Goal: Information Seeking & Learning: Learn about a topic

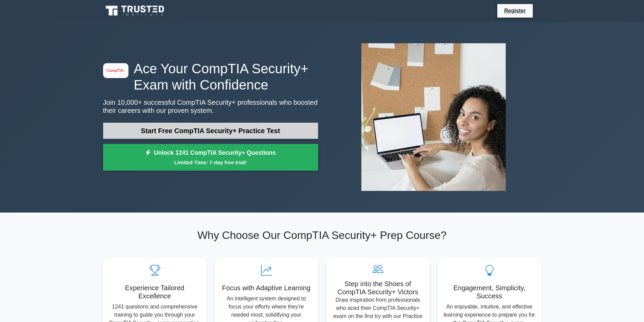
click at [271, 133] on link "Start Free CompTIA Security+ Practice Test" at bounding box center [210, 131] width 215 height 16
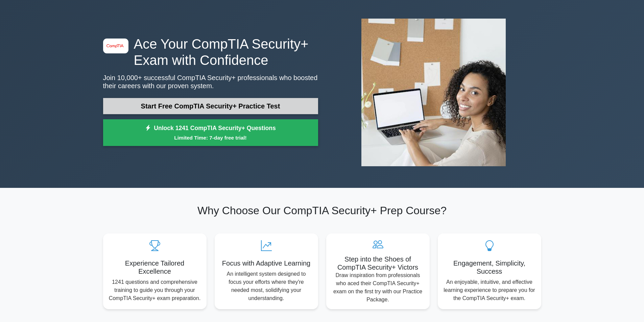
scroll to position [23, 0]
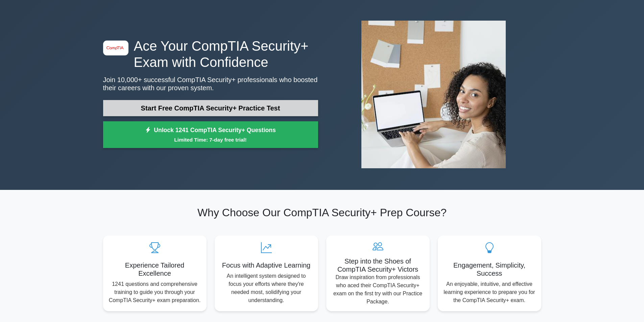
click at [231, 101] on link "Start Free CompTIA Security+ Practice Test" at bounding box center [210, 108] width 215 height 16
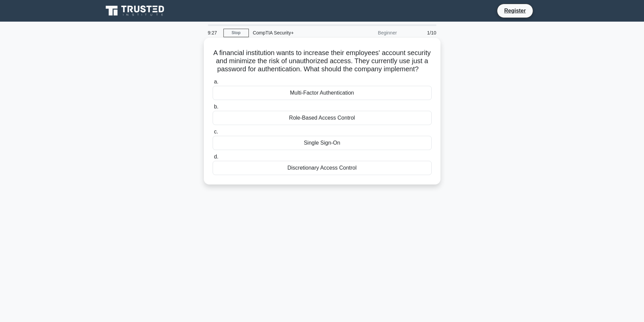
click at [344, 100] on div "Multi-Factor Authentication" at bounding box center [322, 93] width 219 height 14
click at [213, 84] on input "a. Multi-Factor Authentication" at bounding box center [213, 82] width 0 height 4
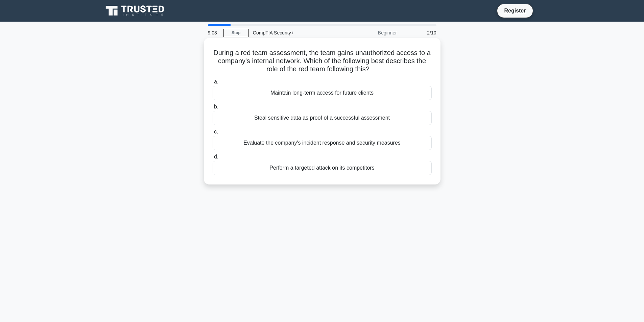
click at [356, 142] on div "Evaluate the company's incident response and security measures" at bounding box center [322, 143] width 219 height 14
click at [213, 134] on input "c. Evaluate the company's incident response and security measures" at bounding box center [213, 132] width 0 height 4
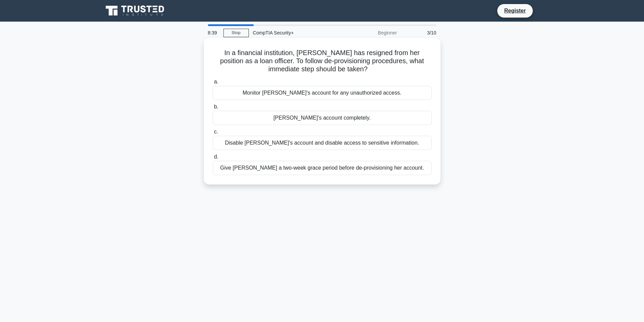
click at [315, 143] on div "Disable Alice's account and disable access to sensitive information." at bounding box center [322, 143] width 219 height 14
click at [213, 134] on input "c. Disable Alice's account and disable access to sensitive information." at bounding box center [213, 132] width 0 height 4
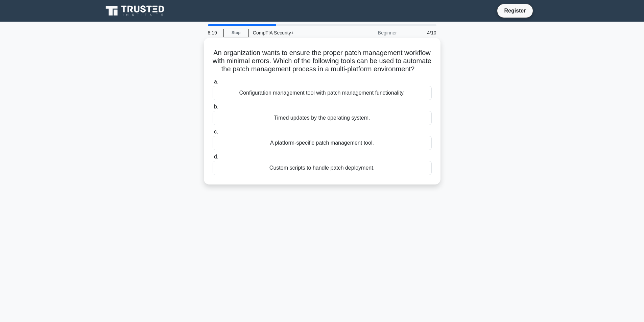
click at [271, 100] on div "Configuration management tool with patch management functionality." at bounding box center [322, 93] width 219 height 14
click at [213, 84] on input "a. Configuration management tool with patch management functionality." at bounding box center [213, 82] width 0 height 4
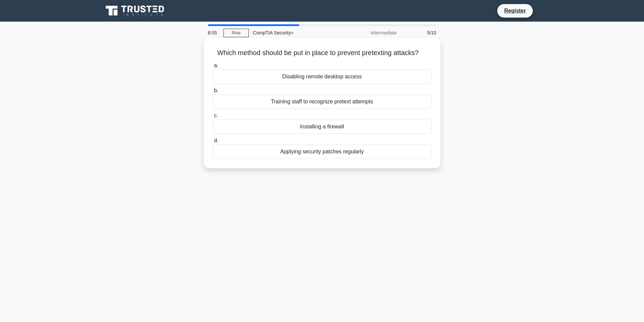
click at [391, 102] on div "Training staff to recognize pretext attempts" at bounding box center [322, 102] width 219 height 14
click at [213, 93] on input "b. Training staff to recognize pretext attempts" at bounding box center [213, 91] width 0 height 4
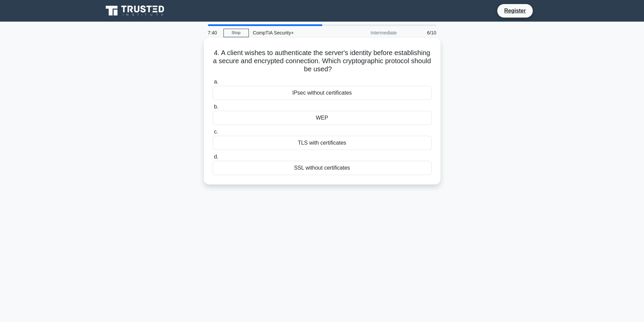
click at [333, 145] on div "TLS with certificates" at bounding box center [322, 143] width 219 height 14
click at [213, 134] on input "c. TLS with certificates" at bounding box center [213, 132] width 0 height 4
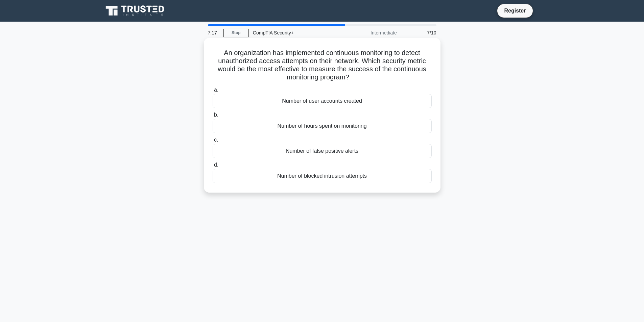
click at [307, 178] on div "Number of blocked intrusion attempts" at bounding box center [322, 176] width 219 height 14
click at [213, 167] on input "d. Number of blocked intrusion attempts" at bounding box center [213, 165] width 0 height 4
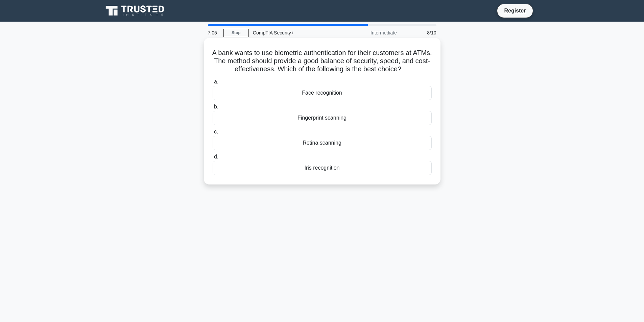
click at [344, 119] on div "Fingerprint scanning" at bounding box center [322, 118] width 219 height 14
click at [213, 109] on input "b. Fingerprint scanning" at bounding box center [213, 107] width 0 height 4
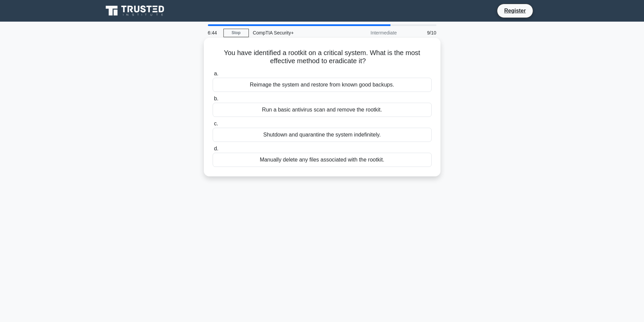
click at [279, 88] on div "Reimage the system and restore from known good backups." at bounding box center [322, 85] width 219 height 14
click at [213, 76] on input "a. Reimage the system and restore from known good backups." at bounding box center [213, 74] width 0 height 4
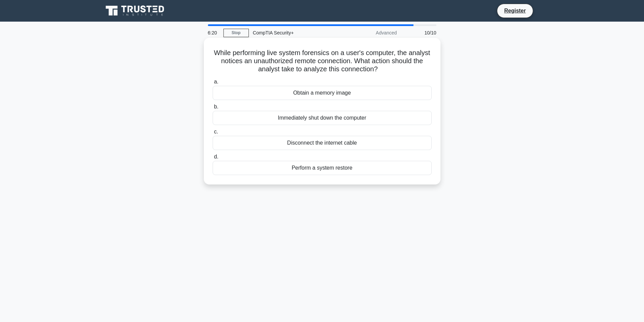
click at [305, 142] on div "Disconnect the internet cable" at bounding box center [322, 143] width 219 height 14
click at [213, 134] on input "c. Disconnect the internet cable" at bounding box center [213, 132] width 0 height 4
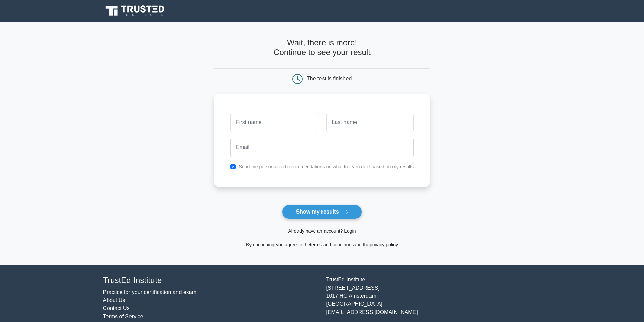
click at [270, 119] on input "text" at bounding box center [274, 123] width 88 height 20
drag, startPoint x: 394, startPoint y: 109, endPoint x: 384, endPoint y: 114, distance: 10.4
click at [394, 109] on div "Send me personalized recommendations on what to learn next based on my results" at bounding box center [322, 140] width 216 height 93
click at [316, 206] on button "Show my results" at bounding box center [322, 212] width 80 height 14
click at [249, 128] on input "text" at bounding box center [274, 123] width 88 height 20
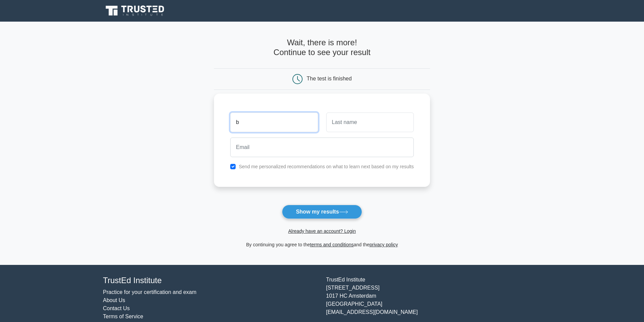
type input "b"
click at [343, 115] on input "text" at bounding box center [370, 123] width 88 height 20
type input "bv"
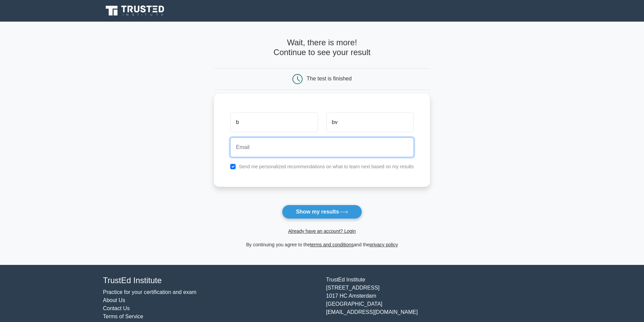
click at [303, 147] on input "email" at bounding box center [322, 148] width 184 height 20
click at [399, 203] on form "Wait, there is more! Continue to see your result The test is finished b bv" at bounding box center [322, 143] width 216 height 211
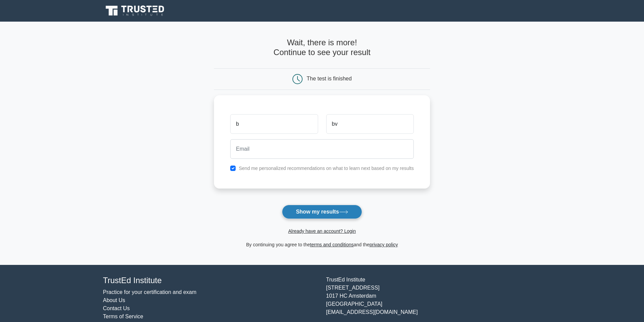
click at [333, 213] on button "Show my results" at bounding box center [322, 212] width 80 height 14
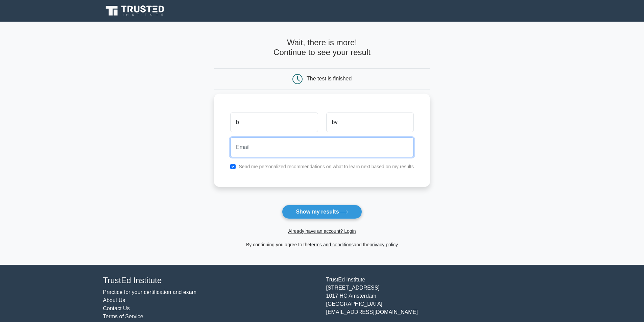
click at [265, 144] on input "email" at bounding box center [322, 148] width 184 height 20
click at [281, 138] on input "sk" at bounding box center [322, 148] width 184 height 20
drag, startPoint x: 174, startPoint y: 142, endPoint x: 165, endPoint y: 140, distance: 9.4
click at [165, 140] on main "Wait, there is more! Continue to see your result The test is finished b bv sk" at bounding box center [322, 144] width 644 height 244
paste input "yrimtester69@gmail.com"
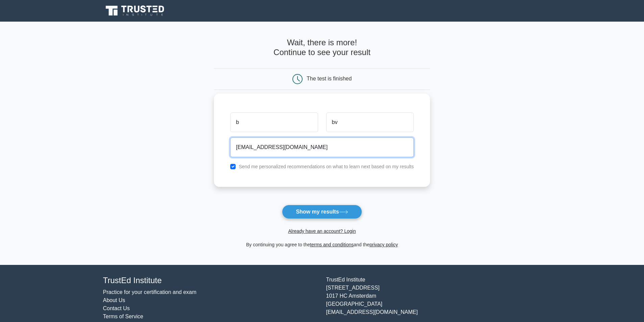
type input "skyrimtester69@gmail.com"
click at [302, 169] on label "Send me personalized recommendations on what to learn next based on my results" at bounding box center [326, 166] width 175 height 5
click at [237, 166] on div "Send me personalized recommendations on what to learn next based on my results" at bounding box center [322, 167] width 192 height 8
click at [232, 169] on input "checkbox" at bounding box center [232, 166] width 5 height 5
checkbox input "false"
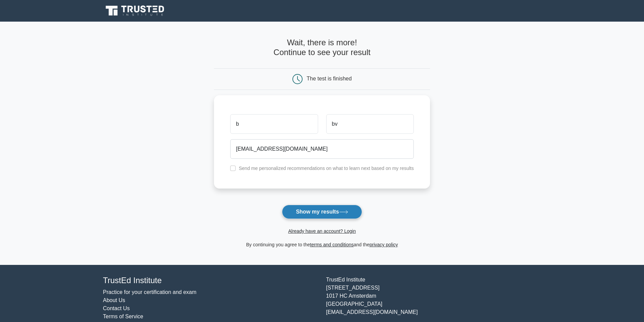
click at [316, 213] on button "Show my results" at bounding box center [322, 212] width 80 height 14
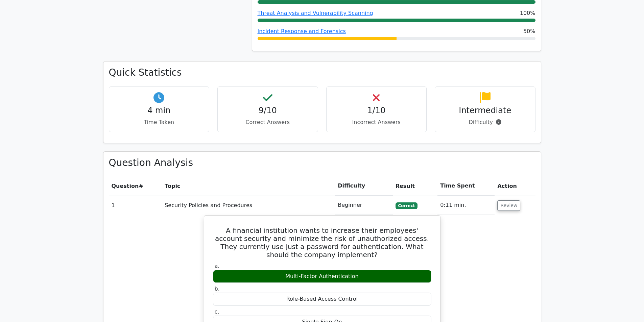
scroll to position [361, 0]
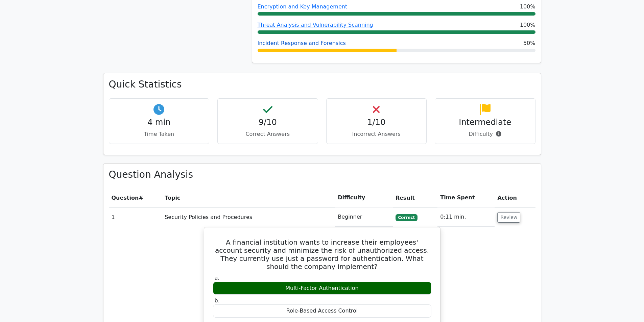
click at [318, 40] on link "Incident Response and Forensics" at bounding box center [302, 43] width 88 height 6
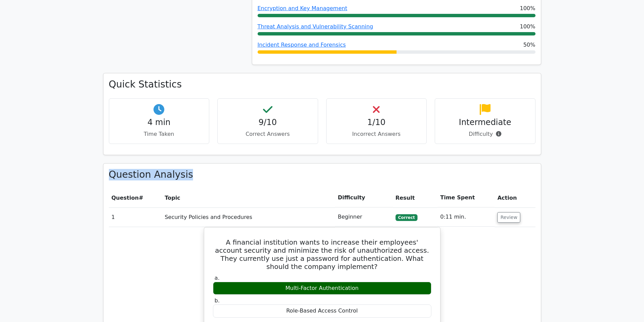
drag, startPoint x: 644, startPoint y: 134, endPoint x: 614, endPoint y: 175, distance: 51.2
click at [644, 234] on html "Go Premium B" at bounding box center [322, 297] width 644 height 1317
click at [606, 171] on main "image/svg+xml Go Premium CompTIA Security+ Preparation Package (2025) 1241 Supe…" at bounding box center [322, 268] width 644 height 1215
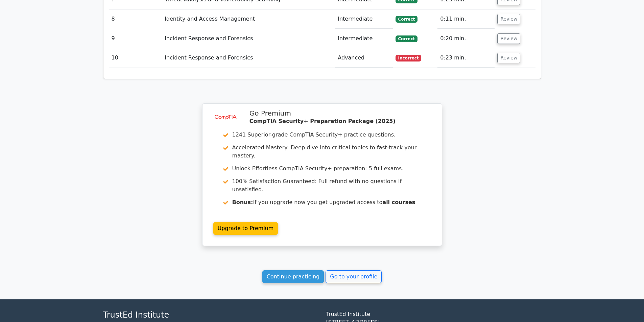
scroll to position [810, 0]
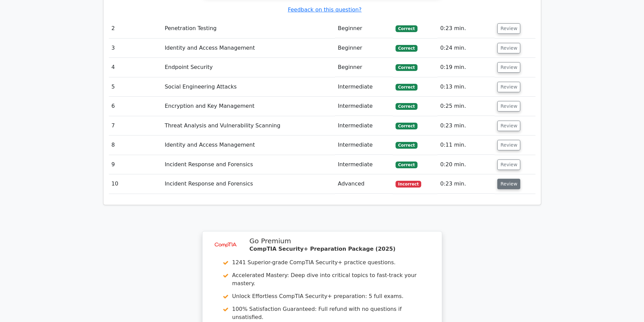
click at [503, 179] on button "Review" at bounding box center [509, 184] width 23 height 10
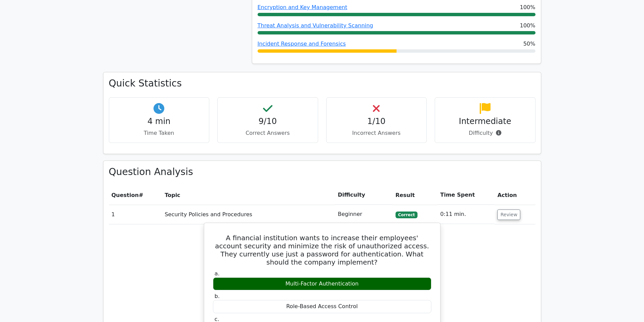
scroll to position [313, 0]
